Goal: Navigation & Orientation: Go to known website

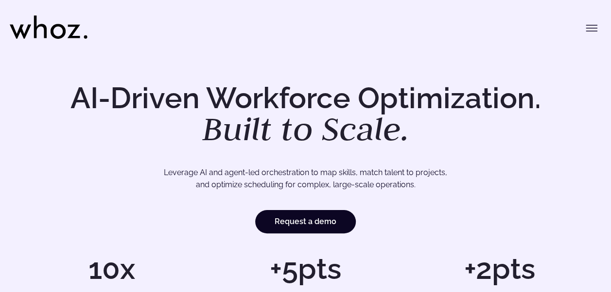
click at [65, 32] on icon at bounding box center [58, 31] width 15 height 15
click at [595, 19] on button "Toggle menu" at bounding box center [591, 27] width 19 height 19
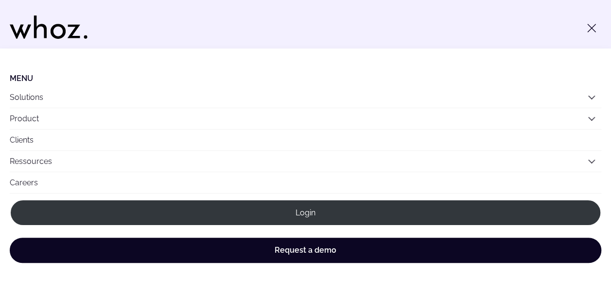
click at [592, 25] on icon "Toggle menu" at bounding box center [591, 28] width 12 height 12
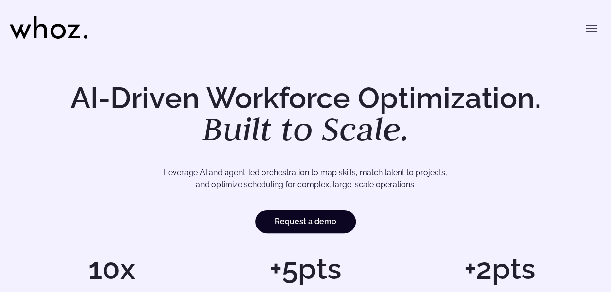
click at [592, 25] on icon "Toggle menu" at bounding box center [591, 25] width 11 height 0
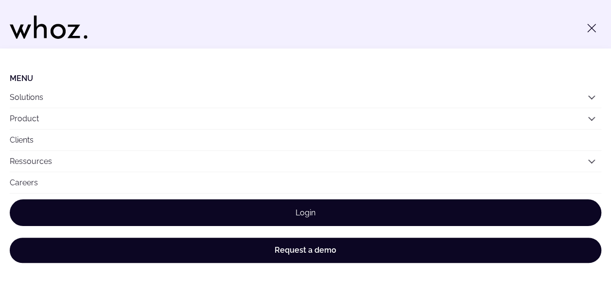
click at [288, 215] on link "Login" at bounding box center [305, 213] width 591 height 27
